Goal: Navigation & Orientation: Find specific page/section

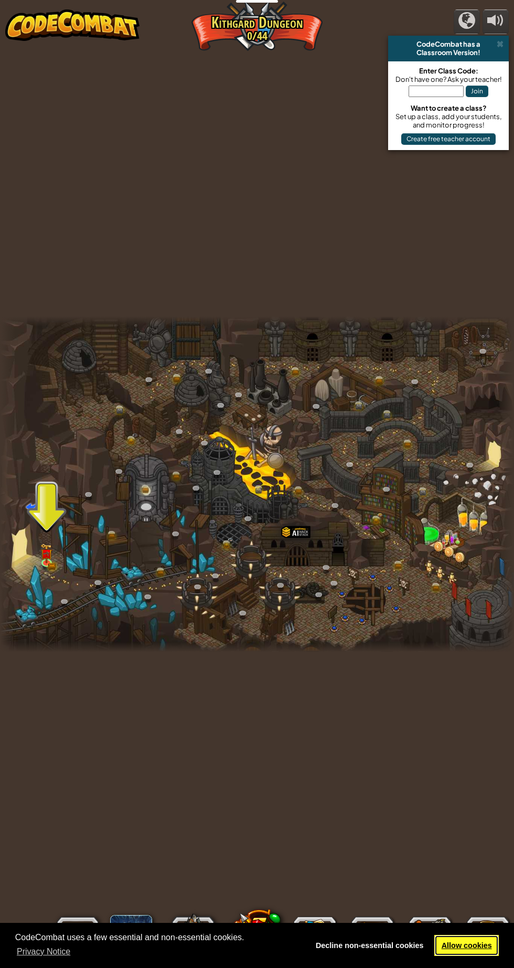
click at [468, 948] on link "Allow cookies" at bounding box center [467, 945] width 65 height 21
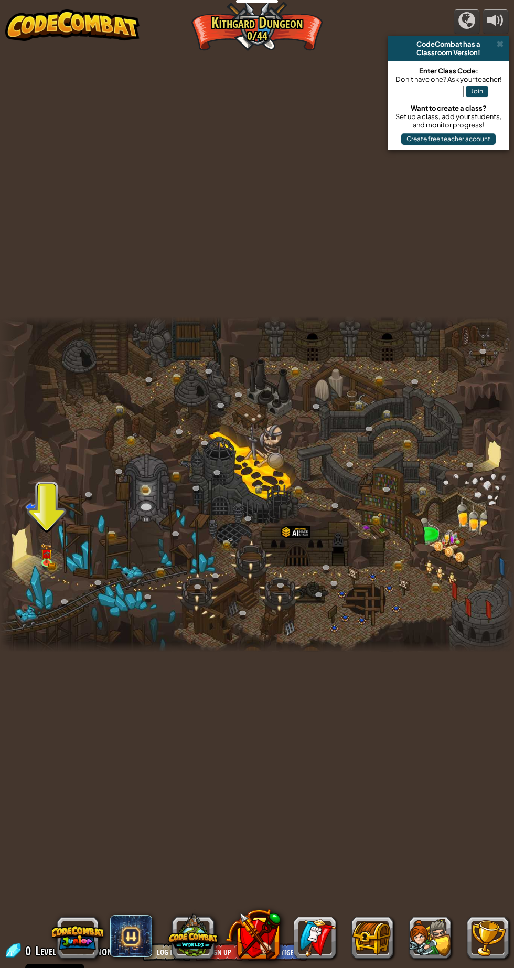
click at [472, 947] on link "Allow cookies" at bounding box center [467, 945] width 65 height 21
click at [435, 939] on button at bounding box center [430, 938] width 42 height 42
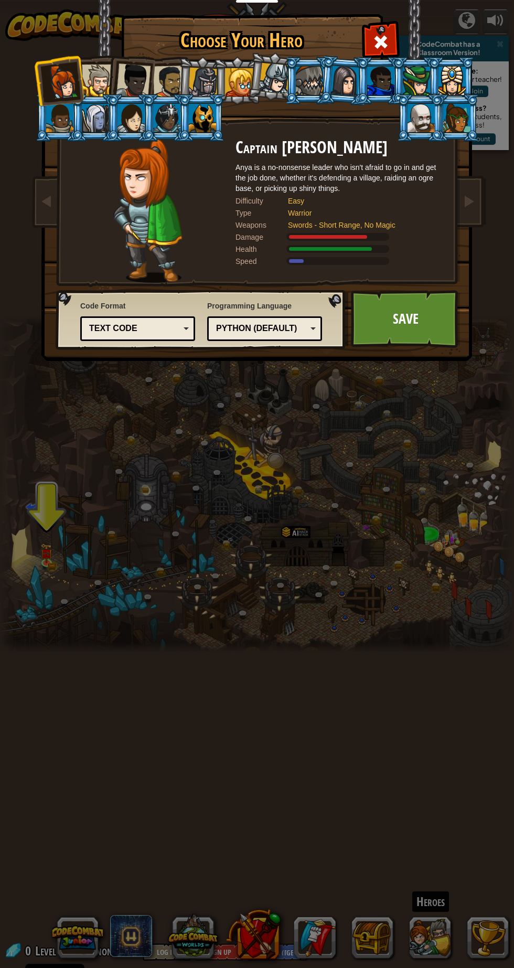
click at [377, 781] on div "Choose Your Hero 0 Captain [PERSON_NAME] is a no-nonsense leader who isn't afra…" at bounding box center [257, 484] width 514 height 968
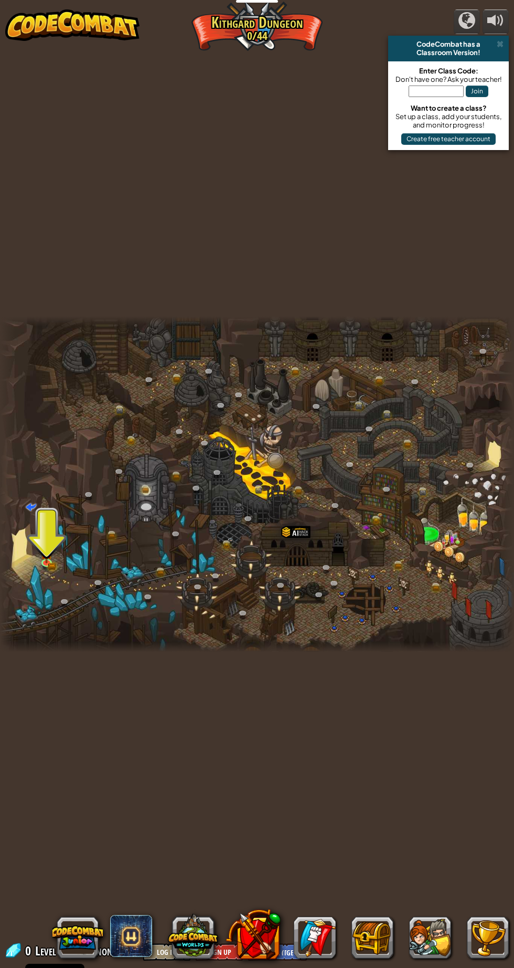
click at [75, 926] on button at bounding box center [77, 938] width 50 height 50
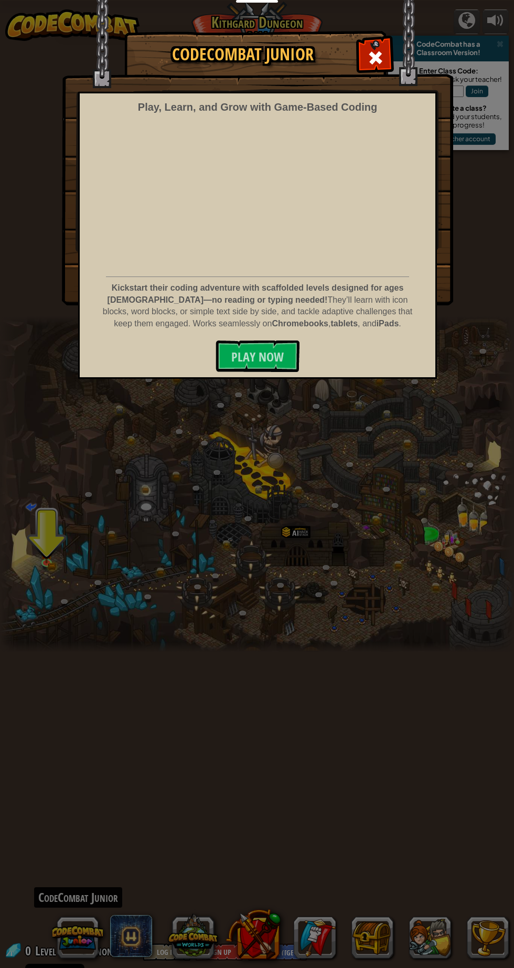
click at [396, 812] on div "CodeCombat Junior Play, Learn, and Grow with Game‑Based Coding Kickstart their …" at bounding box center [257, 484] width 514 height 968
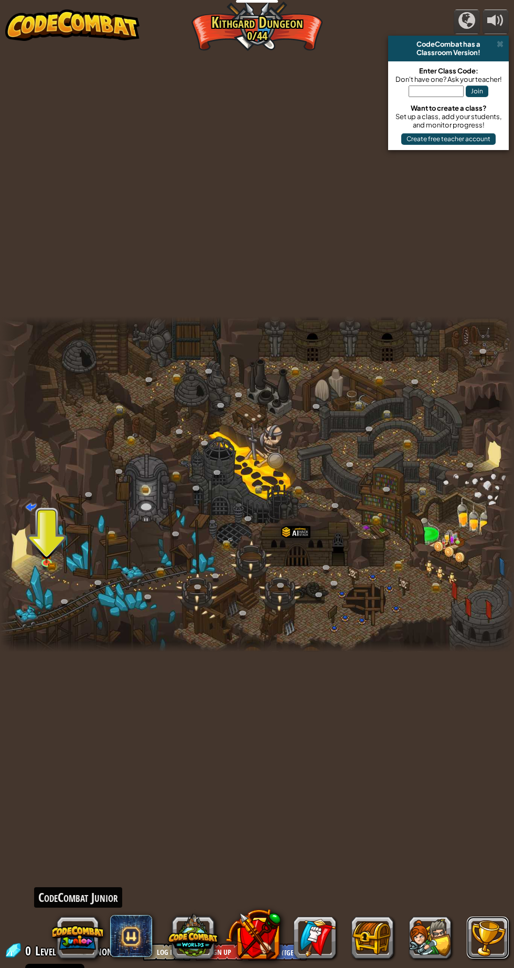
click at [497, 936] on button at bounding box center [488, 938] width 42 height 42
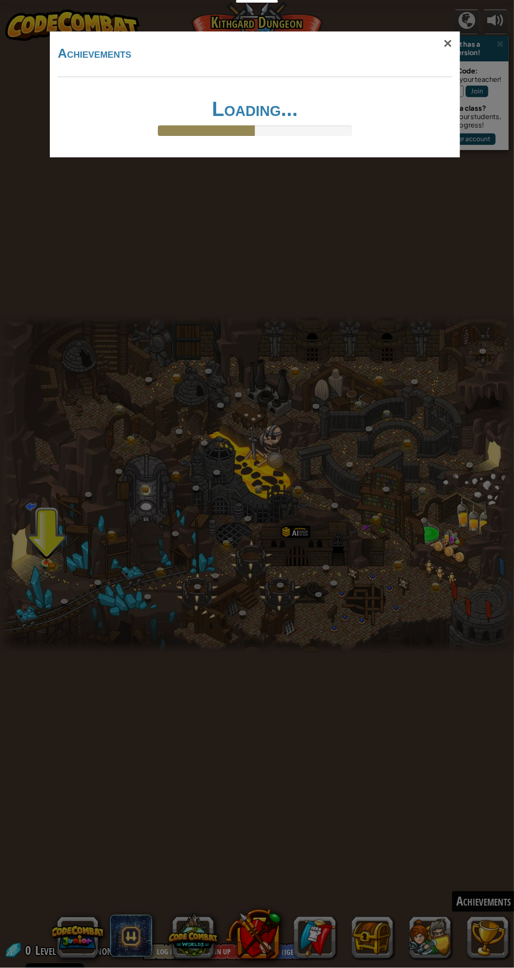
click at [399, 840] on div "× Achievements Loading... Reticulating Splines... Loading..." at bounding box center [257, 484] width 514 height 968
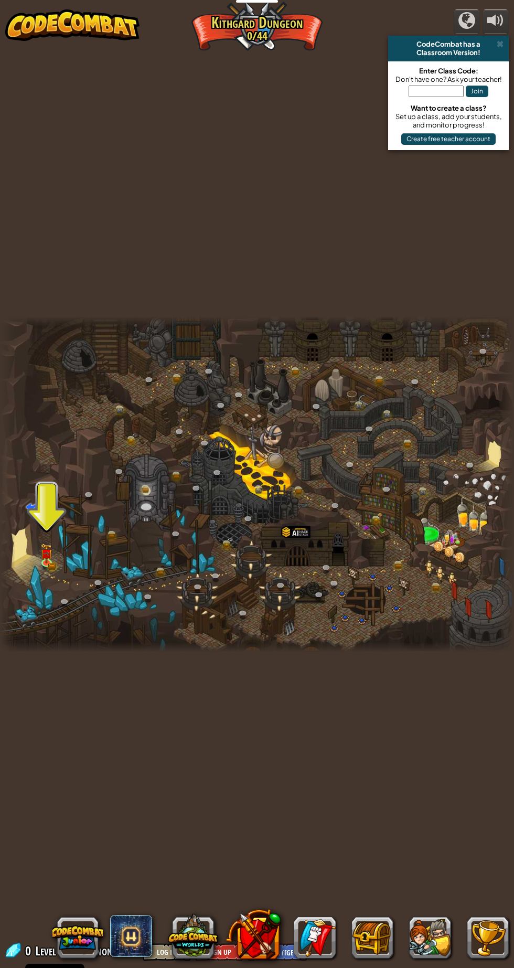
click at [42, 29] on img at bounding box center [72, 24] width 134 height 31
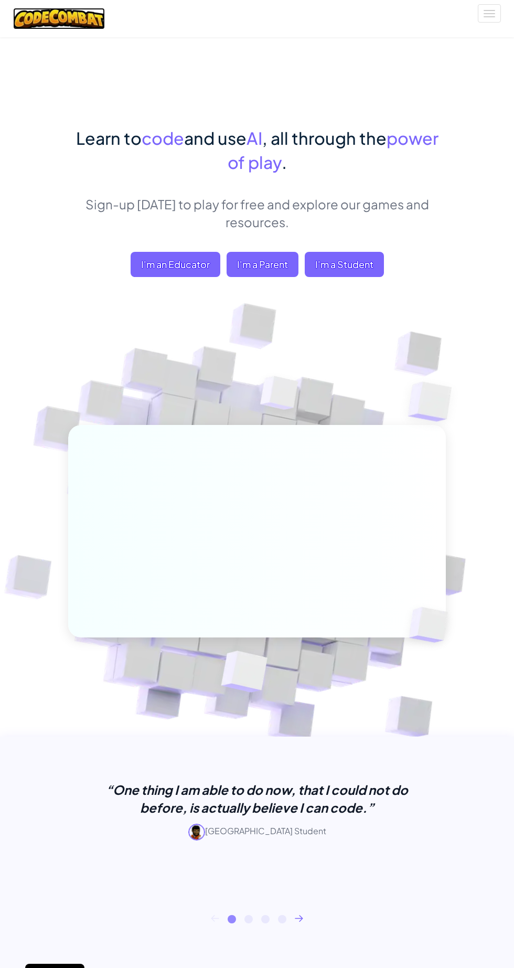
click at [39, 21] on img at bounding box center [59, 19] width 92 height 22
